Goal: Information Seeking & Learning: Learn about a topic

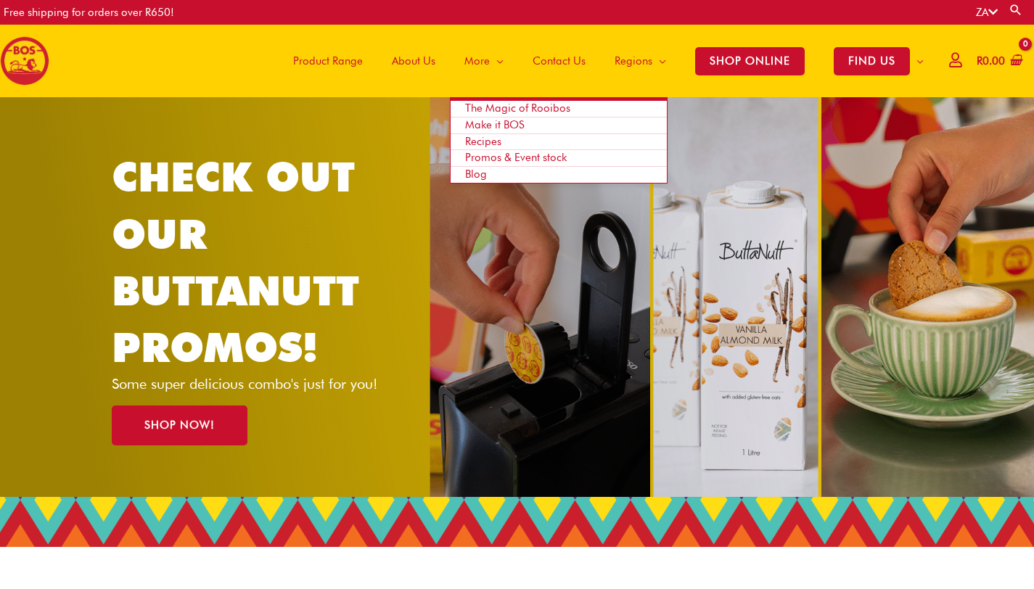
click at [486, 173] on link "Blog" at bounding box center [559, 175] width 216 height 16
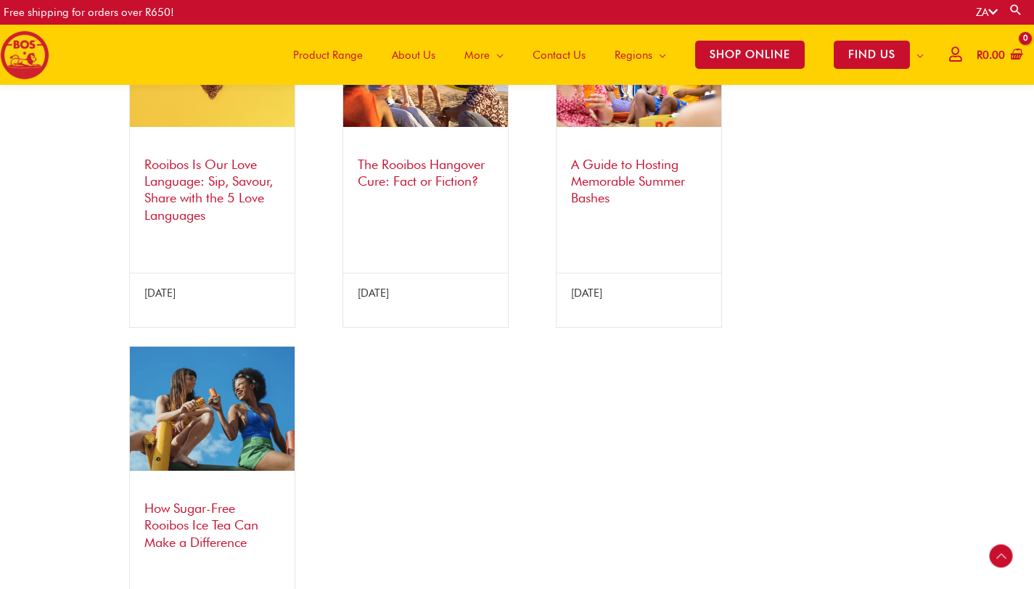
scroll to position [1187, 0]
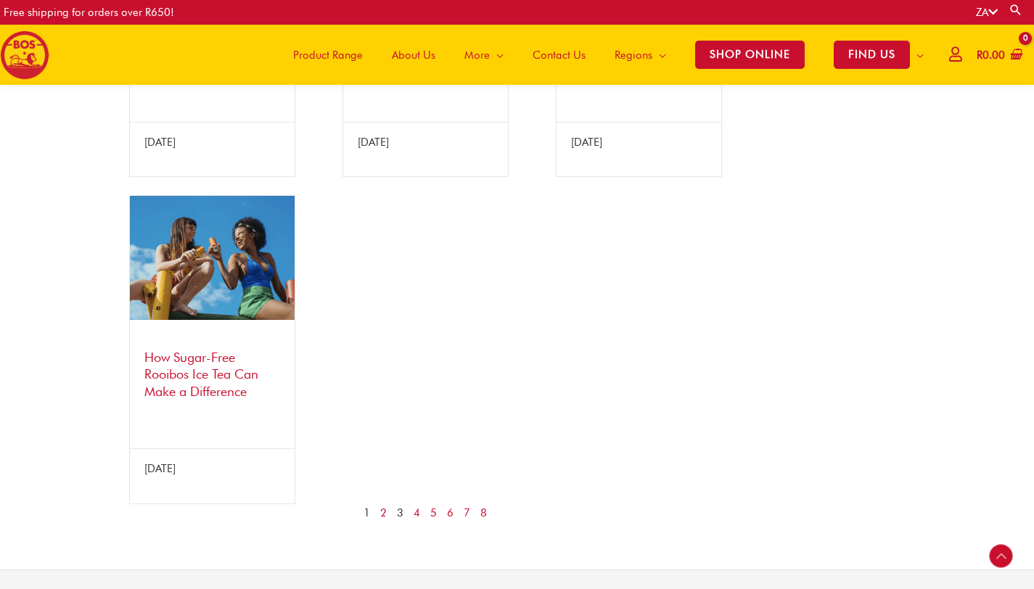
click at [399, 523] on link "3" at bounding box center [400, 513] width 7 height 18
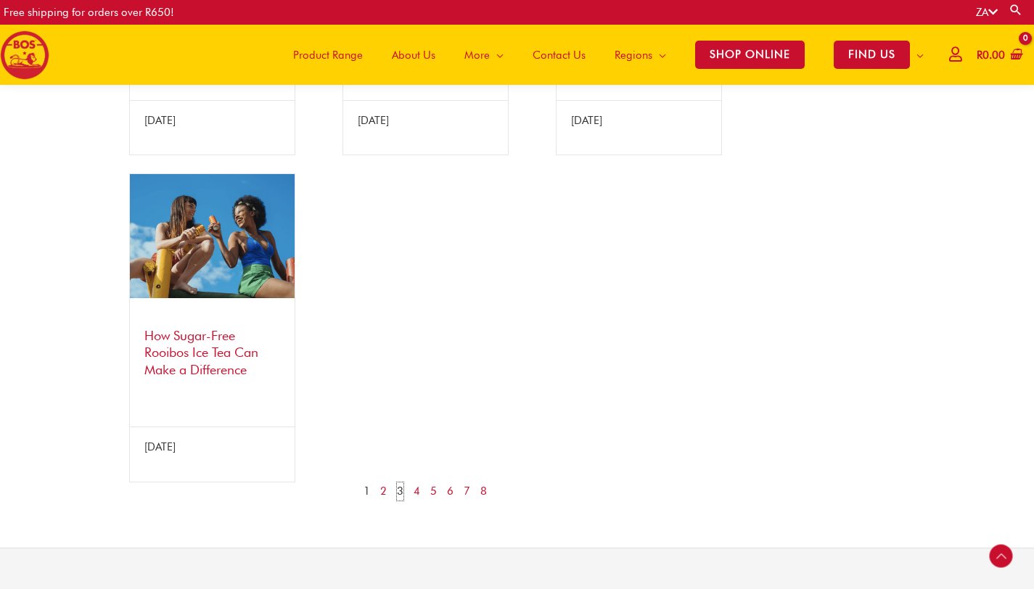
scroll to position [1206, 0]
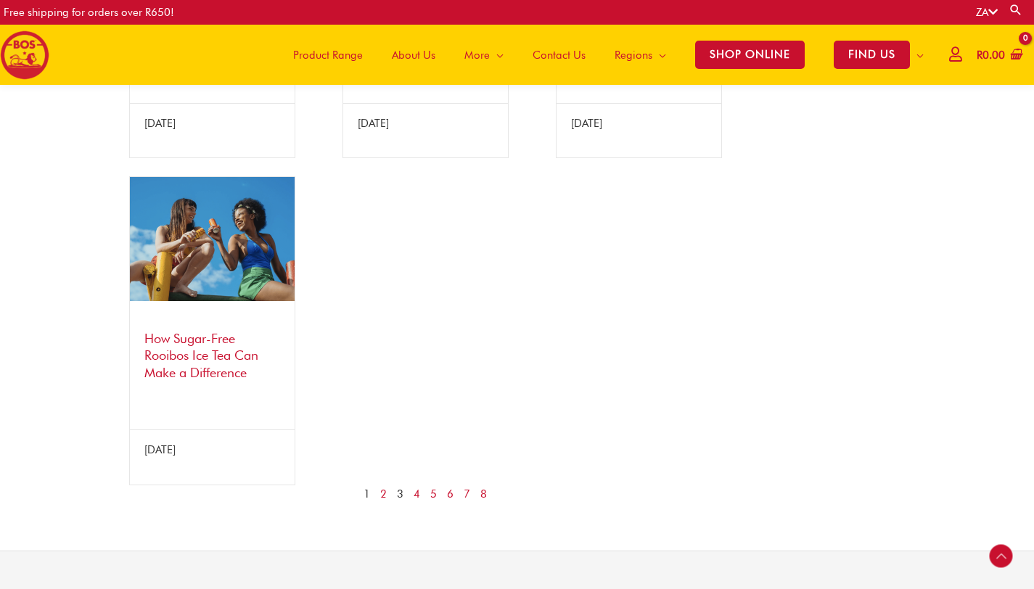
click at [398, 504] on link "3" at bounding box center [400, 495] width 7 height 18
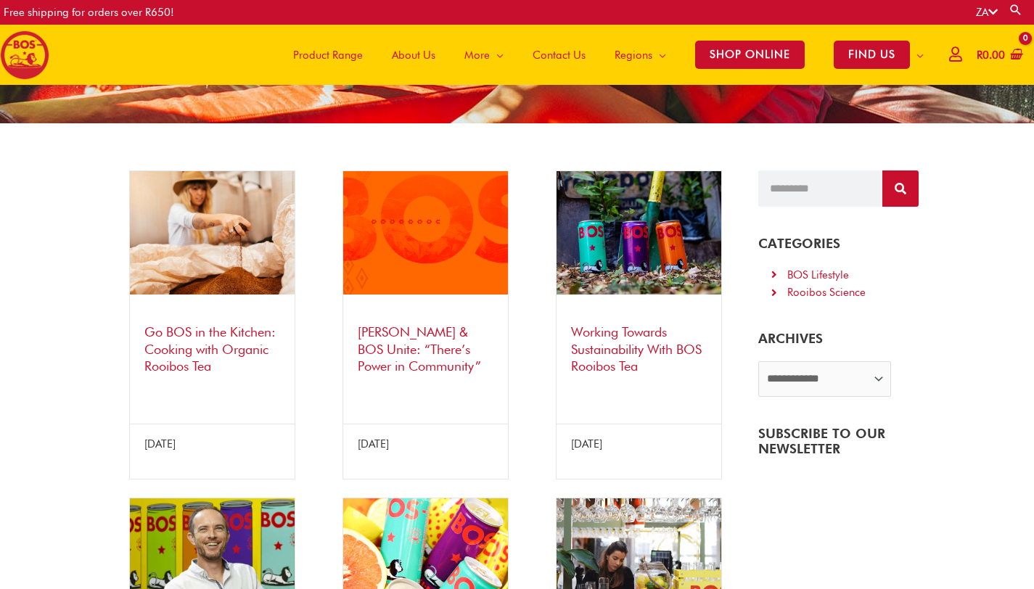
scroll to position [319, 0]
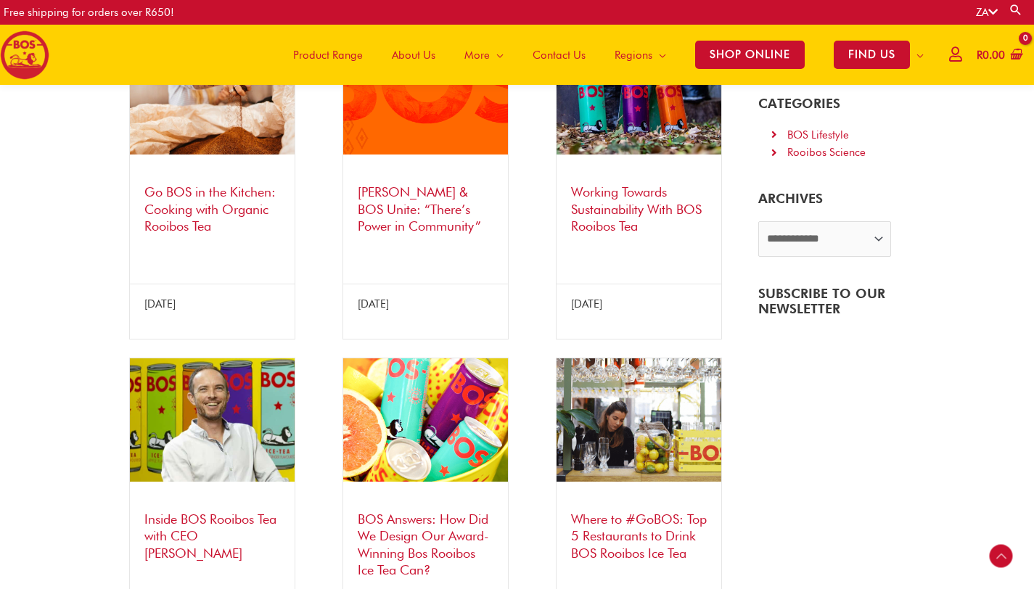
click at [376, 187] on link "Siya Kolisi & BOS Unite: “There’s Power in Community”" at bounding box center [419, 208] width 123 height 49
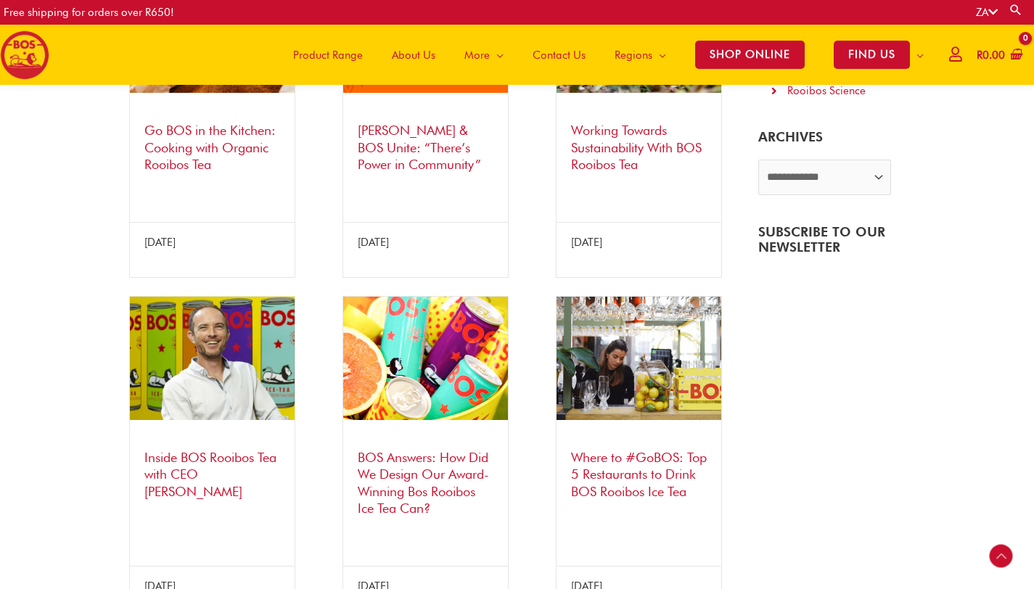
scroll to position [387, 0]
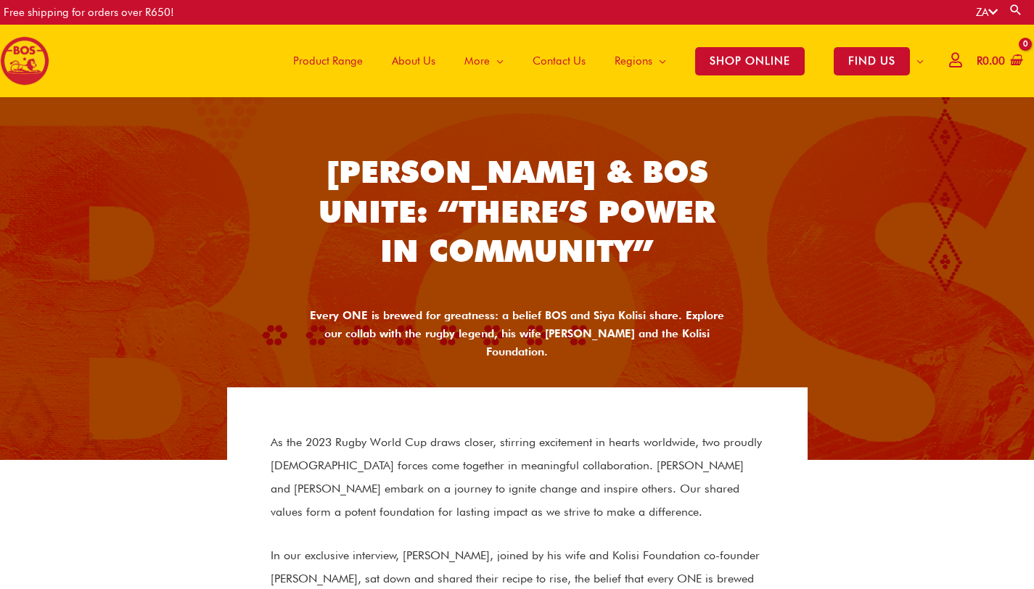
scroll to position [547, 0]
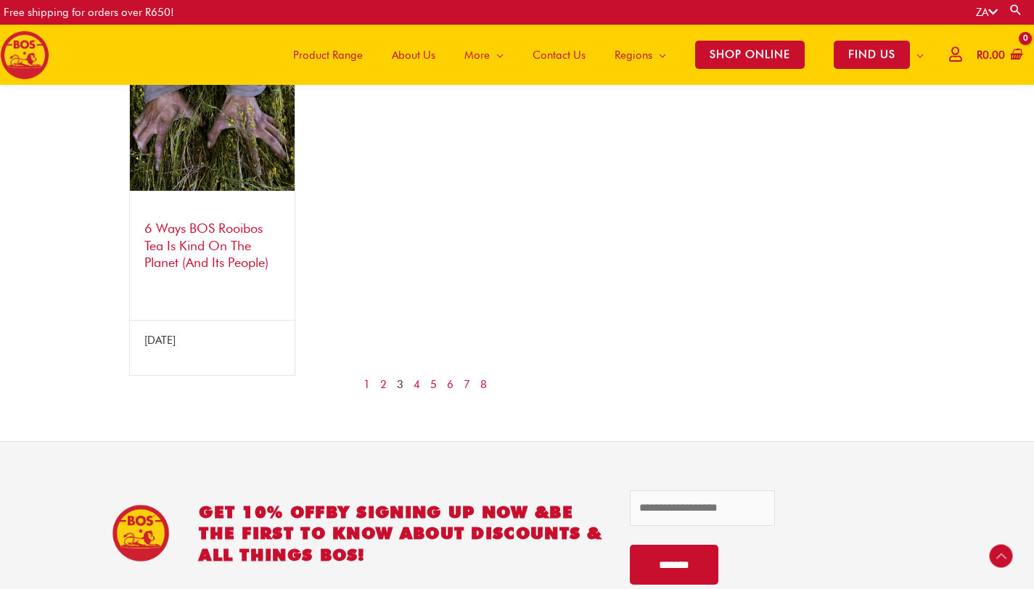
scroll to position [1349, 0]
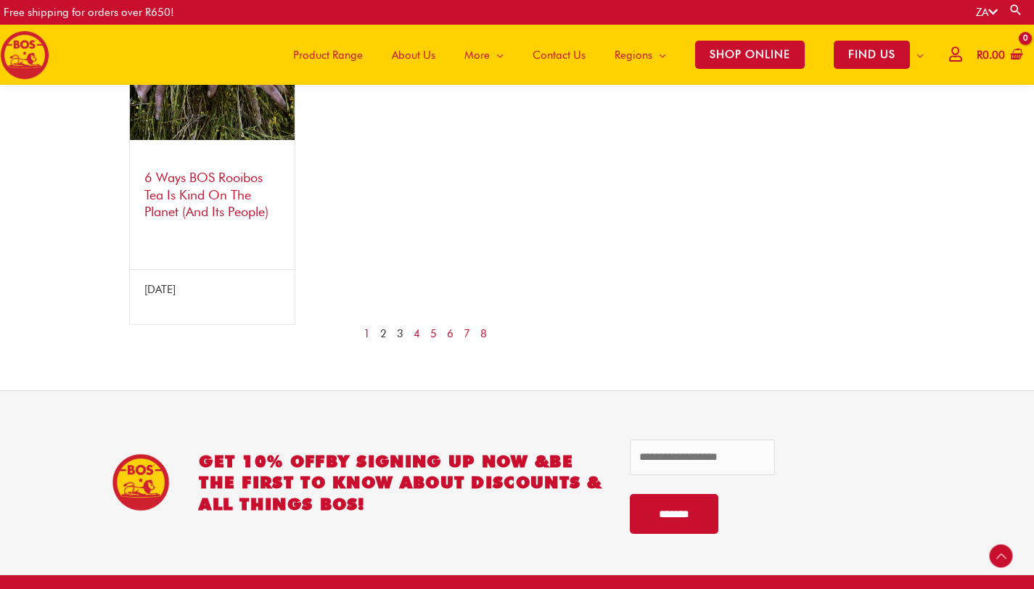
click at [383, 332] on link "2" at bounding box center [383, 334] width 7 height 18
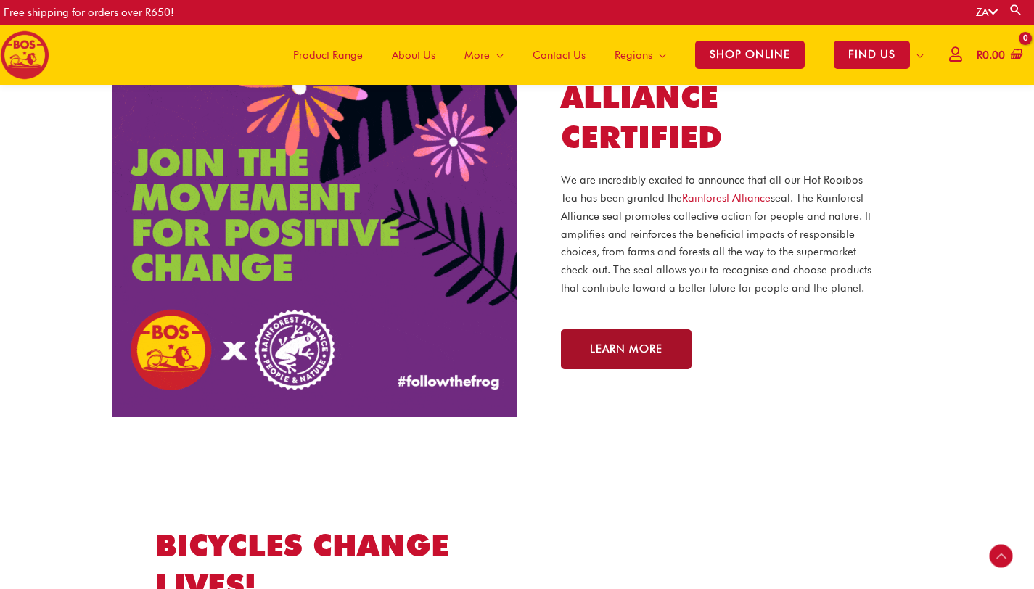
scroll to position [1266, 0]
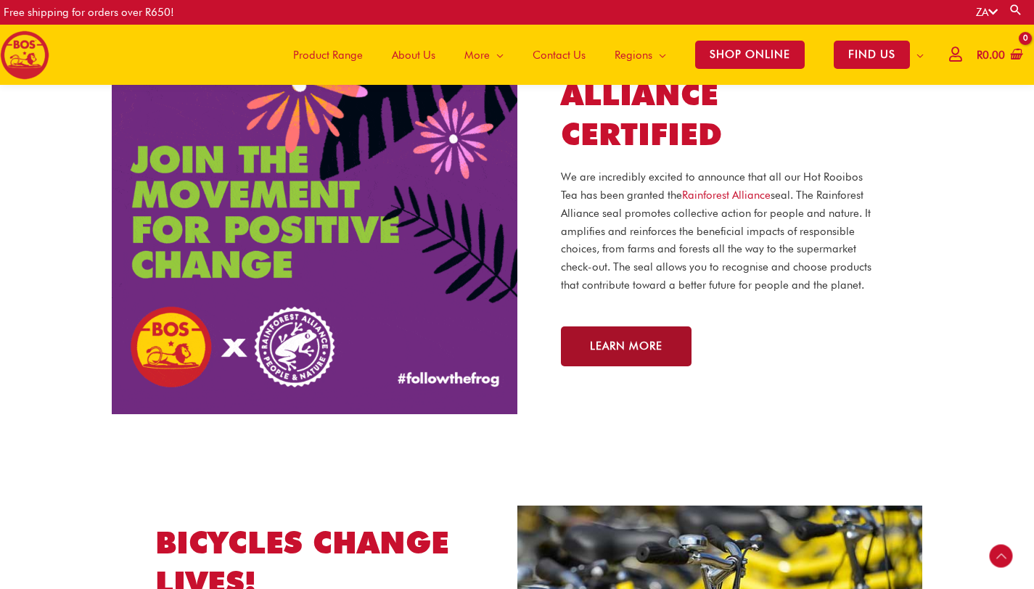
click at [647, 337] on link "Learn more" at bounding box center [626, 347] width 131 height 40
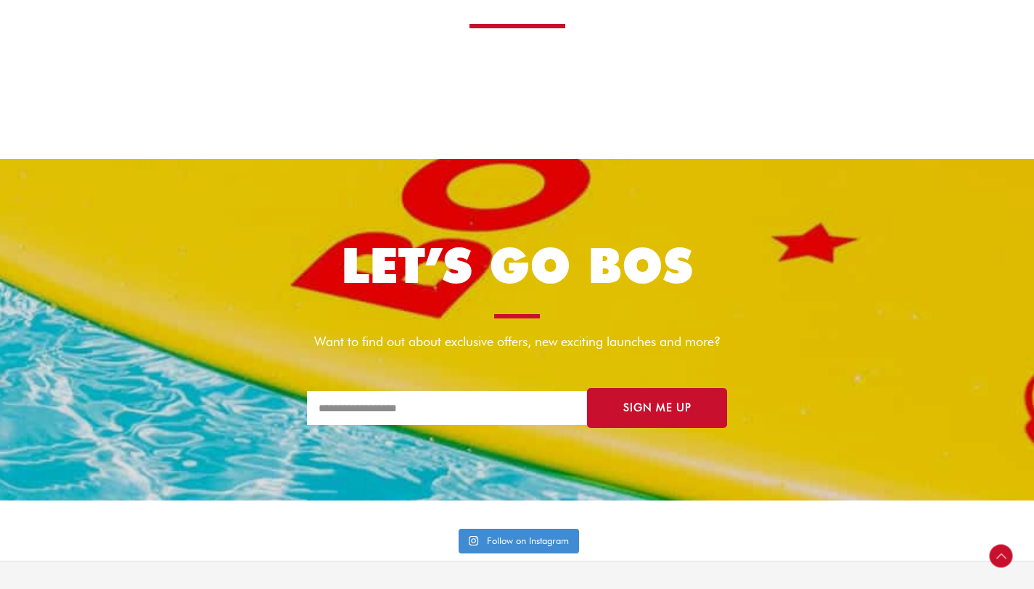
scroll to position [1231, 0]
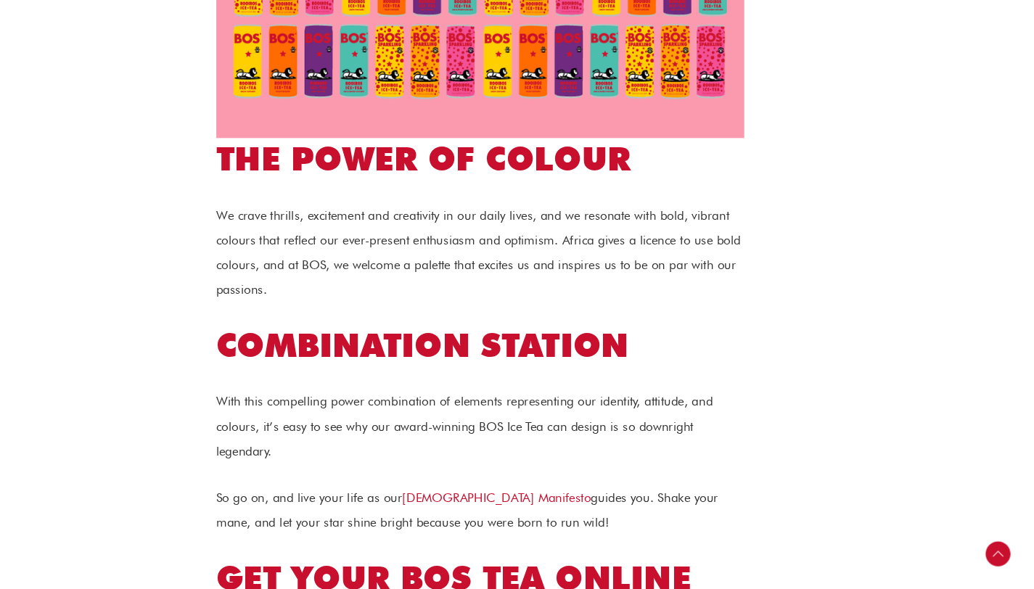
scroll to position [2602, 0]
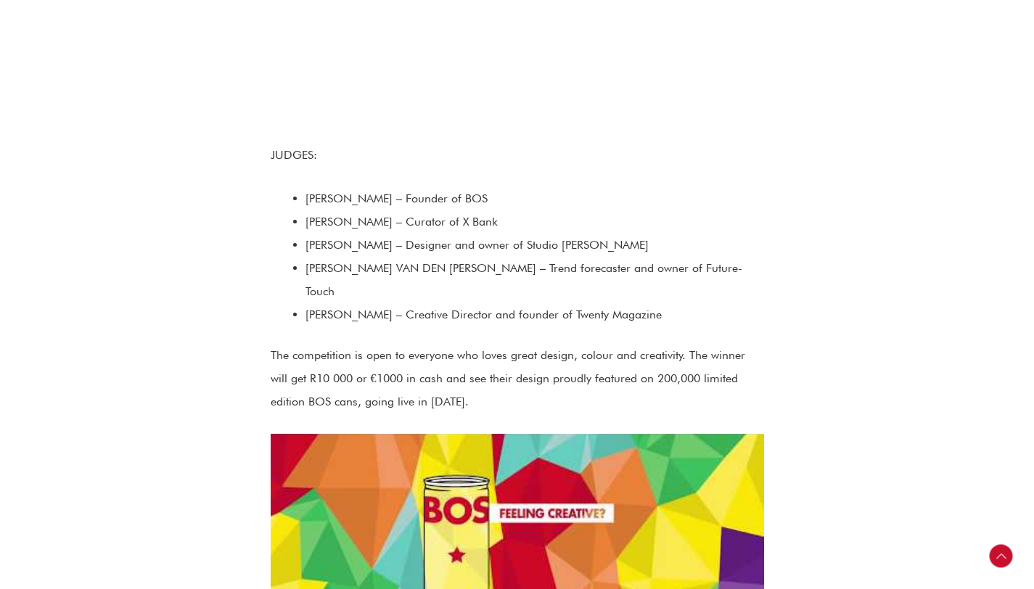
scroll to position [1537, 0]
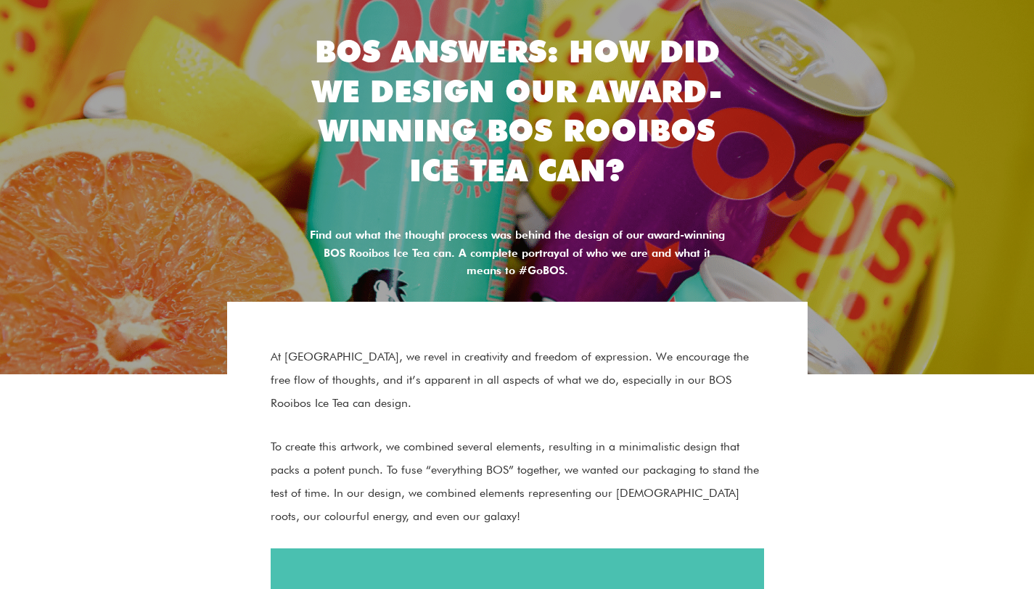
scroll to position [286, 0]
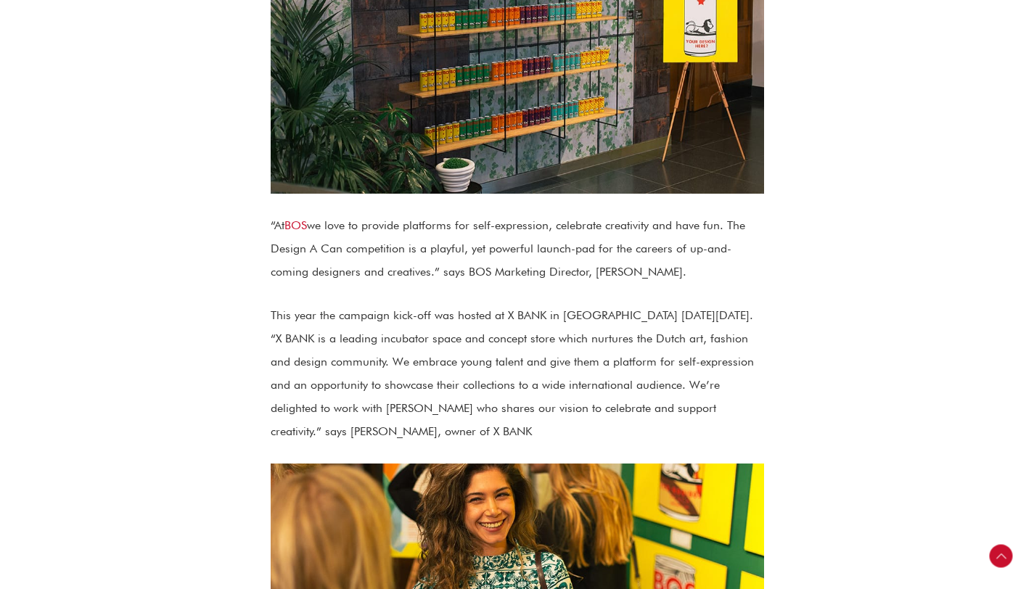
scroll to position [668, 0]
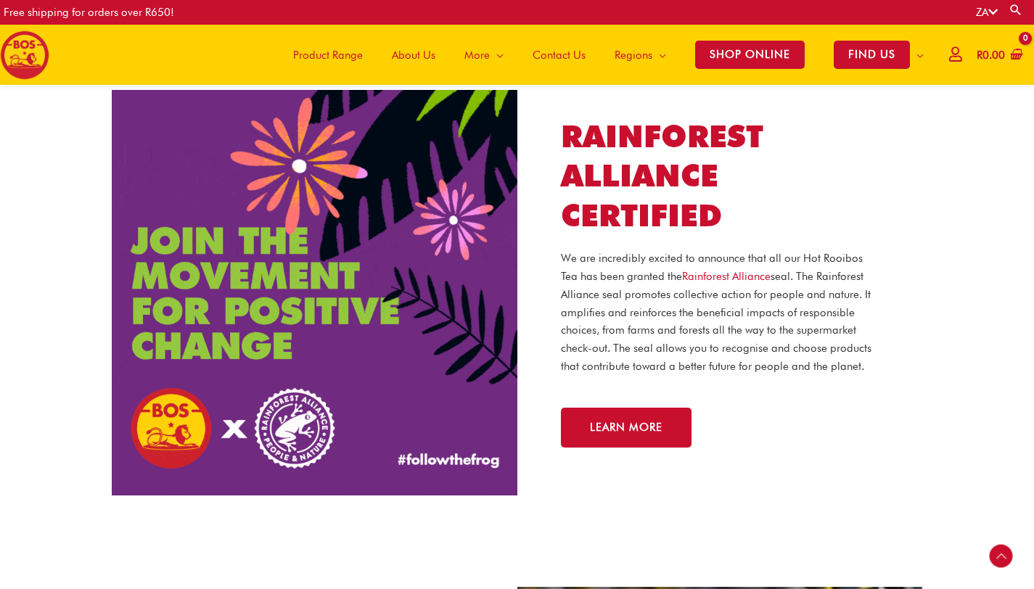
scroll to position [1021, 0]
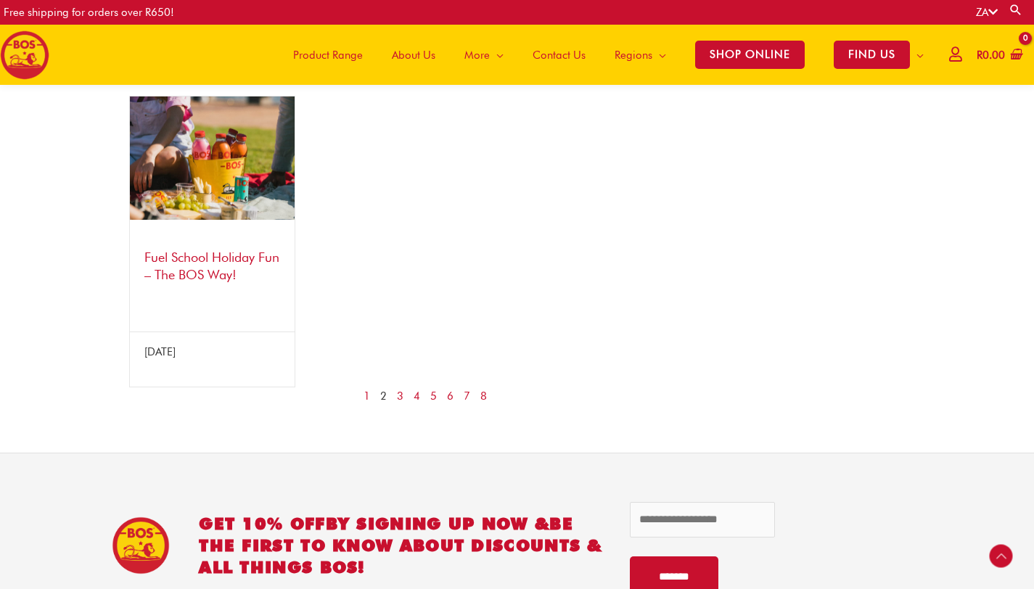
scroll to position [1366, 0]
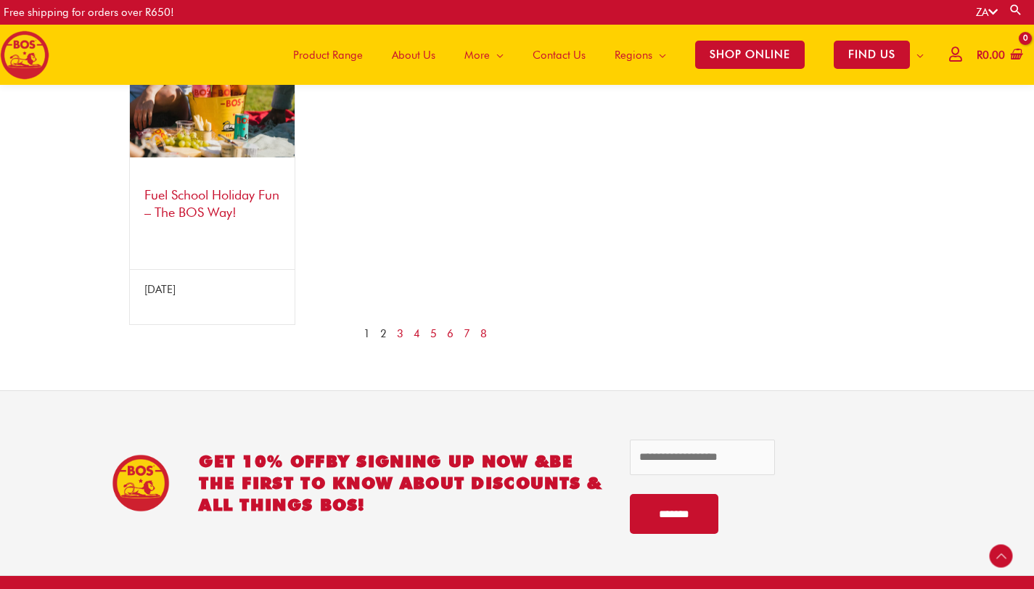
click at [369, 333] on link "1" at bounding box center [367, 334] width 7 height 18
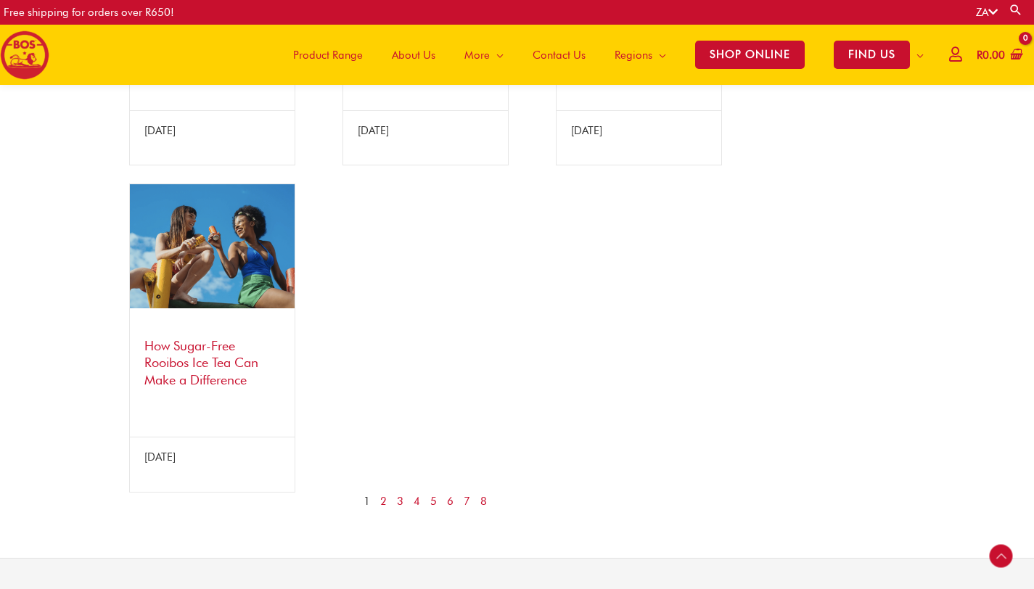
scroll to position [1247, 0]
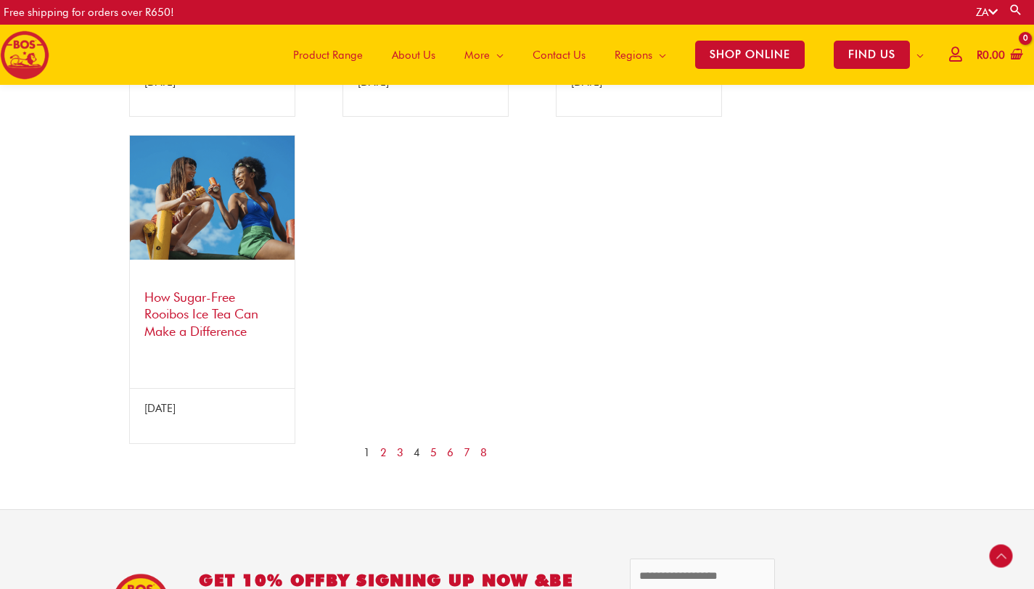
click at [418, 462] on link "4" at bounding box center [417, 453] width 7 height 18
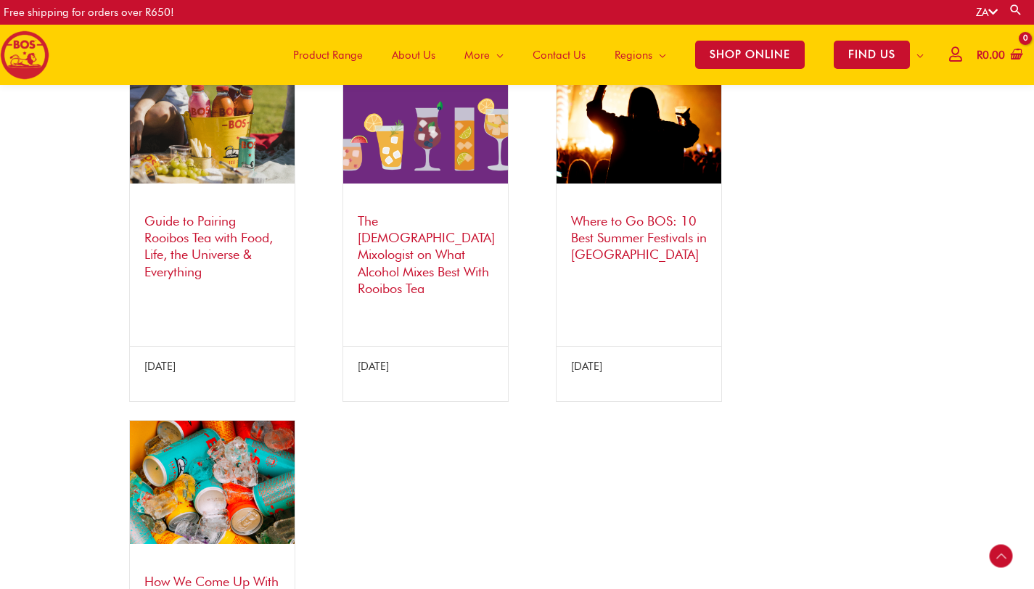
scroll to position [1202, 0]
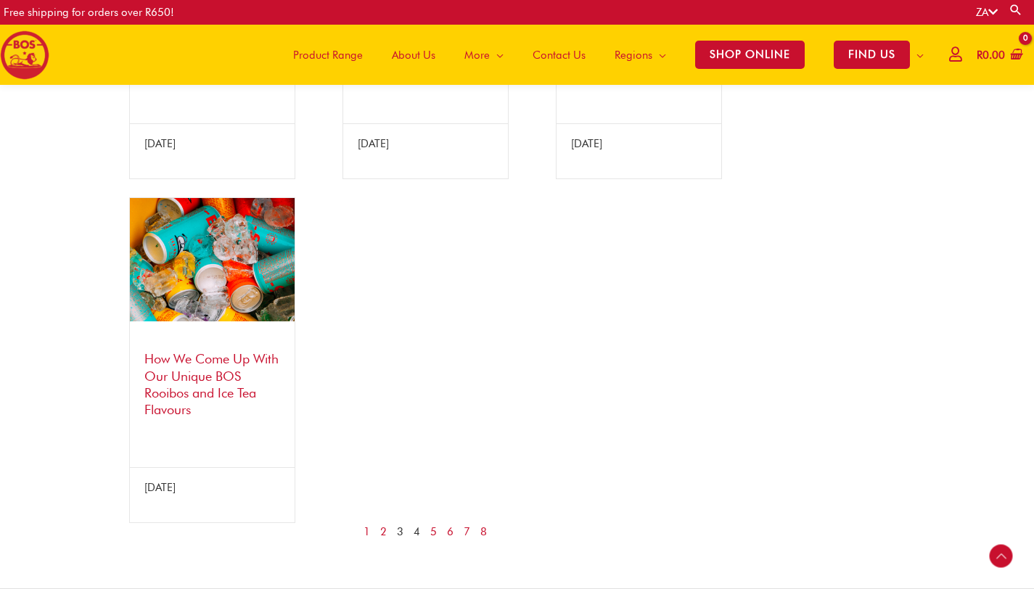
click at [401, 523] on link "3" at bounding box center [400, 532] width 7 height 18
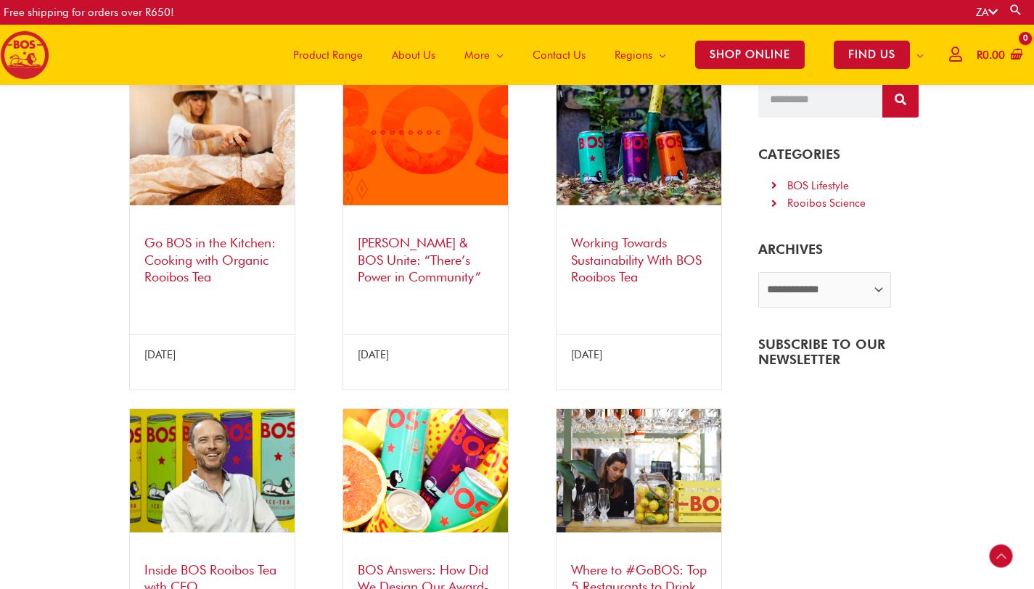
scroll to position [313, 0]
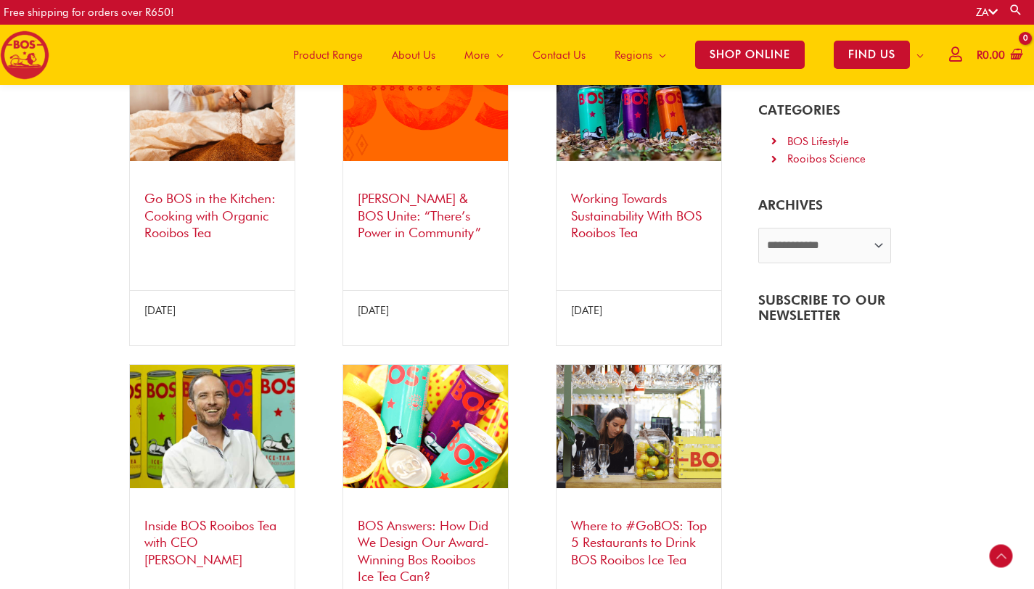
click at [423, 213] on link "[PERSON_NAME] & BOS Unite: “There’s Power in Community”" at bounding box center [419, 215] width 123 height 49
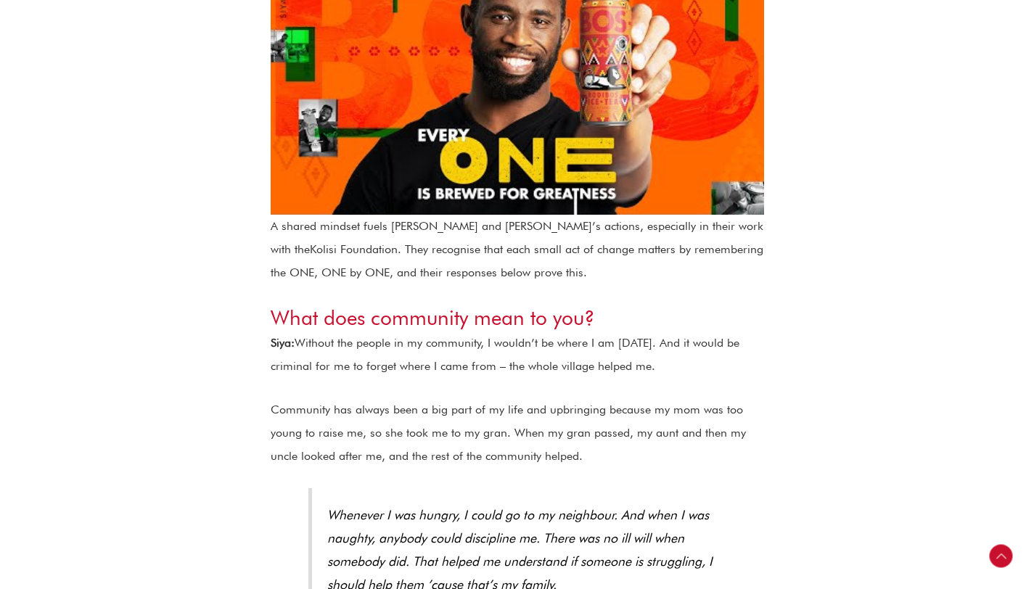
scroll to position [1587, 0]
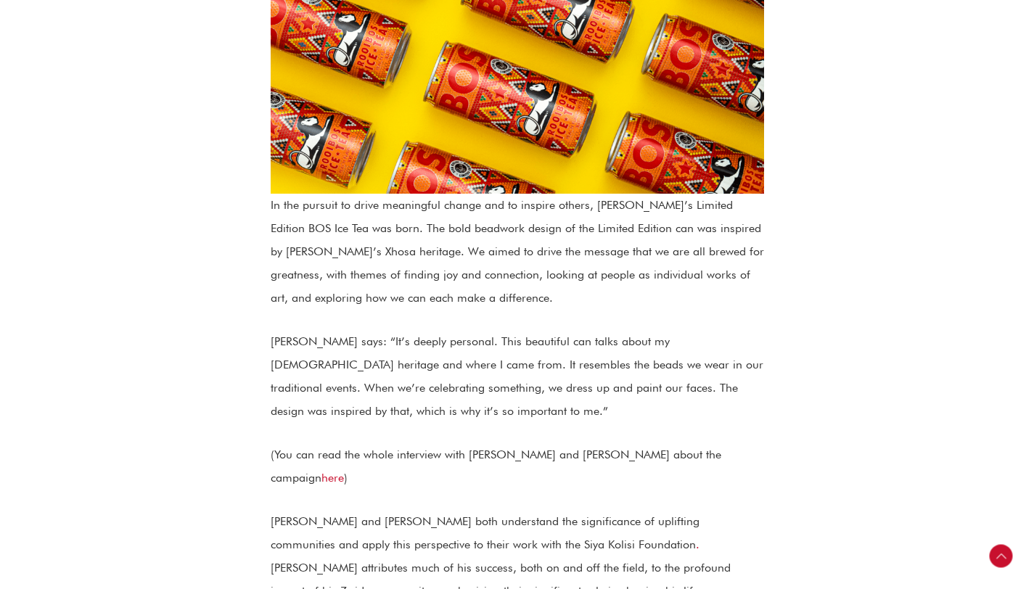
scroll to position [992, 0]
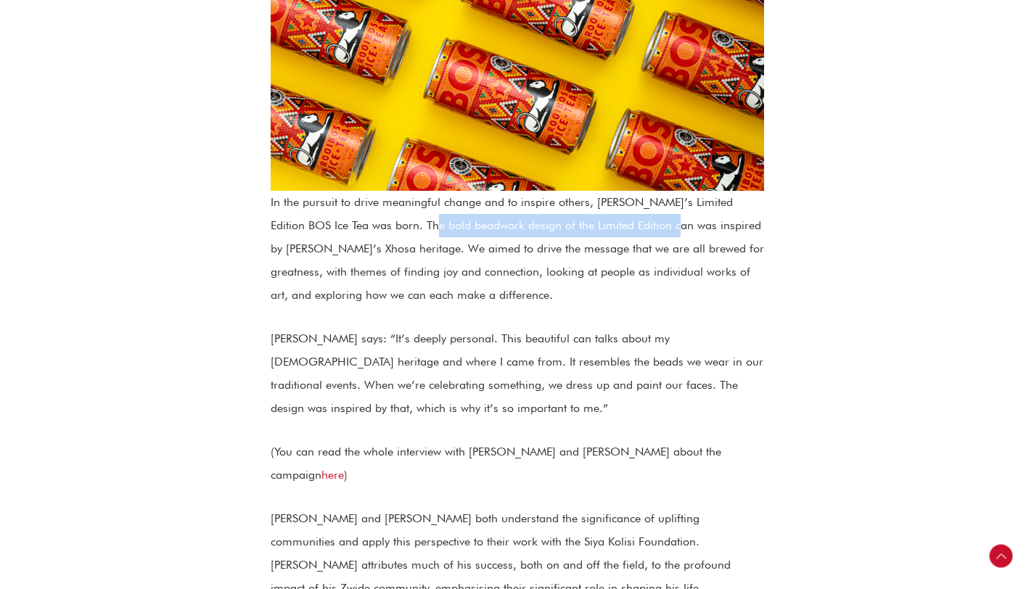
drag, startPoint x: 385, startPoint y: 228, endPoint x: 629, endPoint y: 232, distance: 244.7
click at [629, 232] on p "In the pursuit to drive meaningful change and to inspire others, [PERSON_NAME]’…" at bounding box center [518, 249] width 494 height 116
copy p "bold beadwork design of the Limited Edition can"
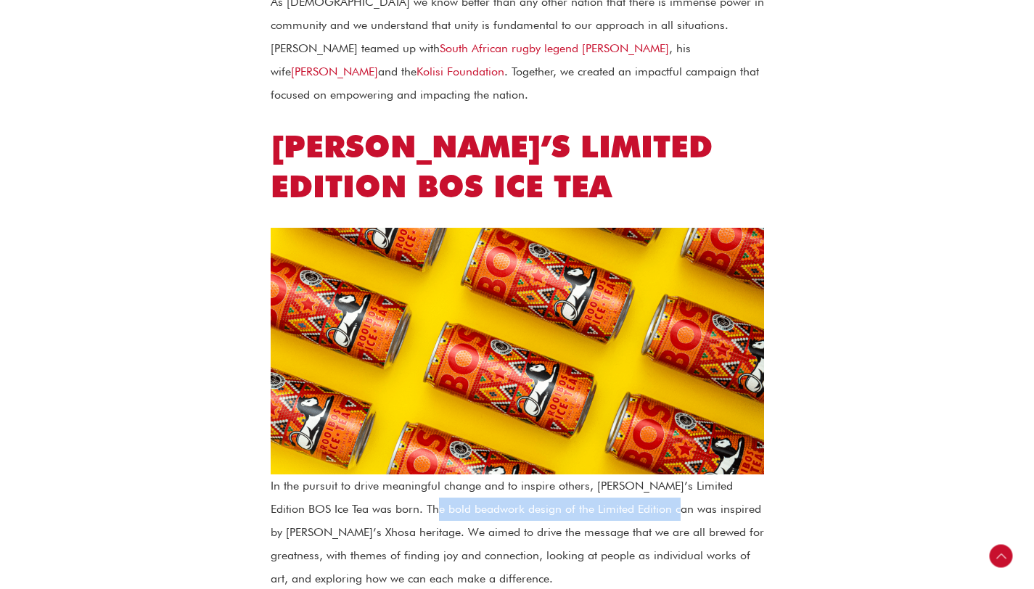
scroll to position [253, 0]
